Goal: Transaction & Acquisition: Obtain resource

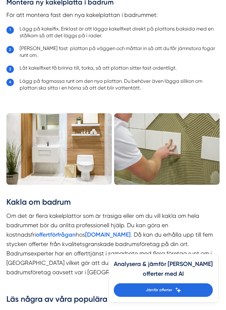
scroll to position [843, 0]
click at [36, 231] on strong "offertförfrågan" at bounding box center [56, 234] width 40 height 7
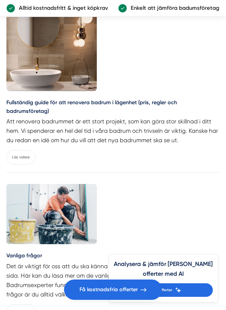
scroll to position [1666, 0]
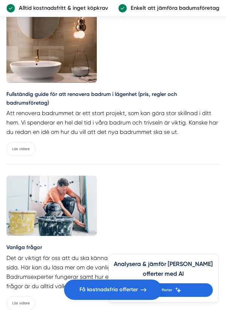
click at [20, 226] on img at bounding box center [51, 206] width 90 height 60
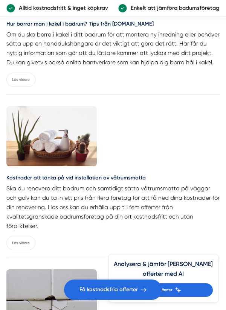
scroll to position [2208, 0]
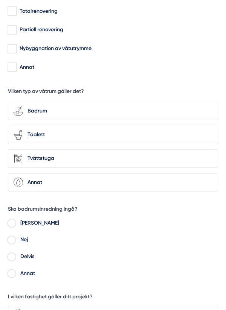
scroll to position [207, 0]
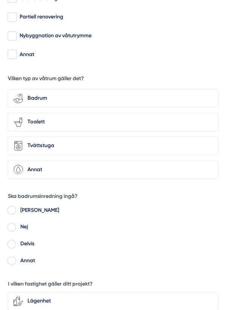
click at [14, 227] on input "Nej" at bounding box center [12, 227] width 9 height 7
radio input "true"
click at [68, 206] on label "Ja" at bounding box center [117, 209] width 201 height 11
click at [17, 207] on input "Ja" at bounding box center [12, 210] width 9 height 7
radio input "true"
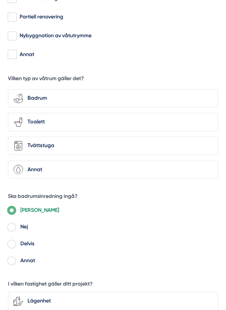
click at [32, 189] on div "Ska badrumsinredning ingå? Ja Nej Delvis Annat" at bounding box center [113, 228] width 210 height 81
click at [59, 193] on h5 "Ska badrumsinredning ingå?" at bounding box center [43, 197] width 70 height 9
click at [23, 194] on h5 "Ska badrumsinredning ingå?" at bounding box center [43, 197] width 70 height 9
click at [87, 202] on div "Ja Nej Delvis Annat" at bounding box center [113, 234] width 210 height 65
click at [10, 208] on input "Ja" at bounding box center [12, 210] width 9 height 7
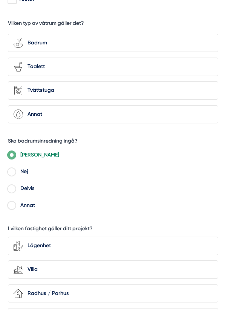
scroll to position [263, 0]
click at [17, 213] on div "Ska badrumsinredning ingå? Ja Nej Delvis Annat" at bounding box center [113, 172] width 210 height 81
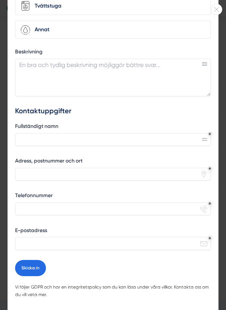
scroll to position [227, 0]
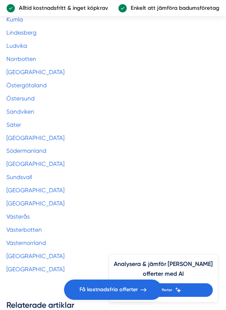
scroll to position [2863, 0]
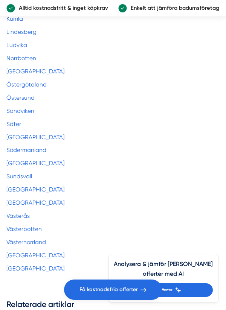
click at [11, 160] on link "[GEOGRAPHIC_DATA]" at bounding box center [35, 163] width 58 height 7
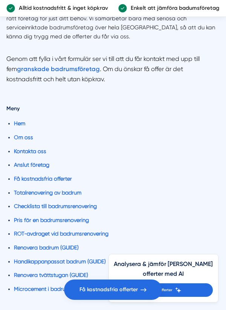
scroll to position [4163, 0]
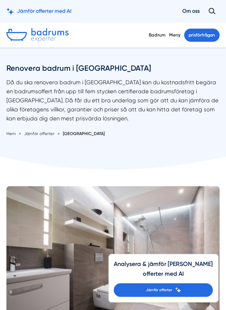
click at [11, 192] on img at bounding box center [112, 257] width 213 height 142
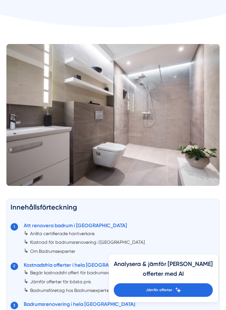
scroll to position [144, 0]
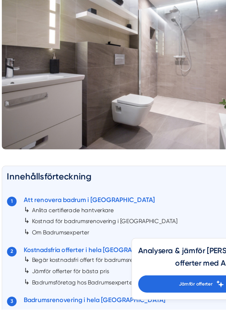
click at [32, 242] on link "Kostnad för badrumsrenovering i Stockholm" at bounding box center [87, 240] width 114 height 5
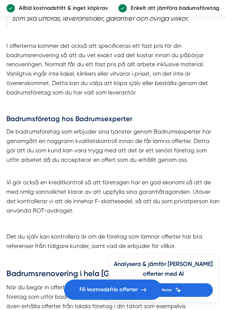
scroll to position [2007, 0]
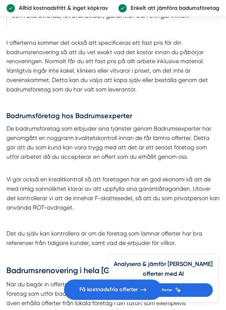
click at [14, 265] on h2 "Badrumsrenovering i hela Stockholm" at bounding box center [112, 272] width 213 height 15
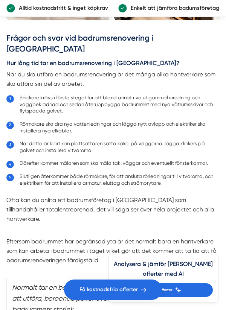
scroll to position [2443, 0]
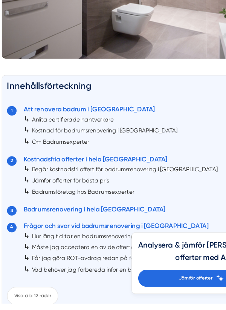
scroll to position [211, 0]
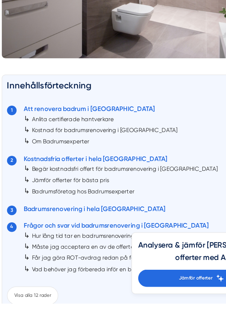
click at [24, 266] on span "↳" at bounding box center [26, 265] width 5 height 7
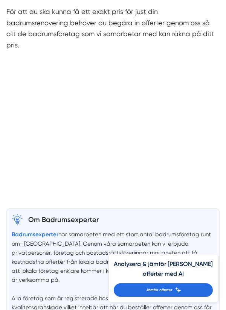
scroll to position [1279, 0]
